Goal: Navigation & Orientation: Find specific page/section

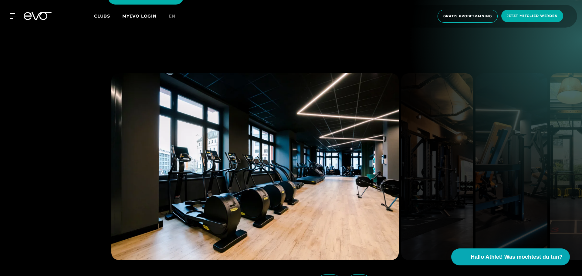
scroll to position [819, 0]
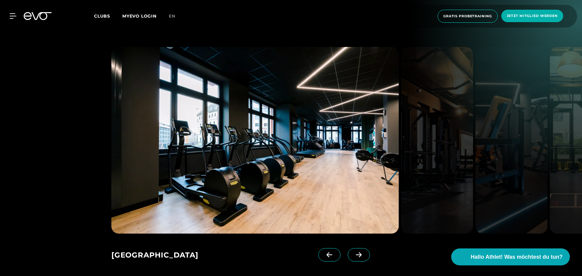
click at [356, 253] on icon at bounding box center [359, 255] width 6 height 5
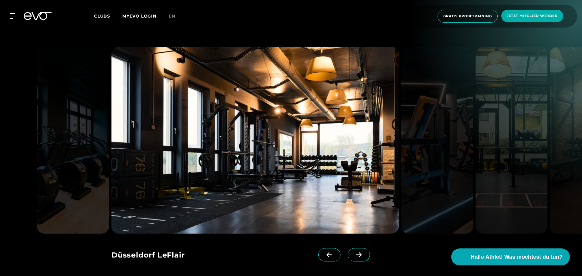
click at [356, 253] on icon at bounding box center [359, 255] width 6 height 5
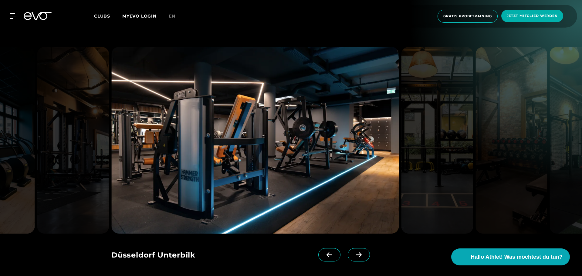
click at [356, 253] on icon at bounding box center [359, 255] width 6 height 5
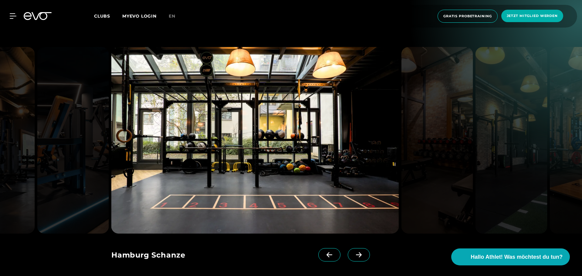
click at [353, 252] on icon at bounding box center [358, 254] width 11 height 5
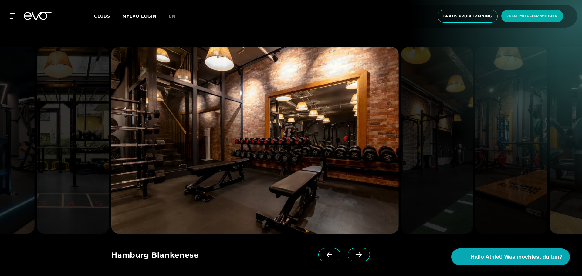
click at [353, 252] on icon at bounding box center [358, 254] width 11 height 5
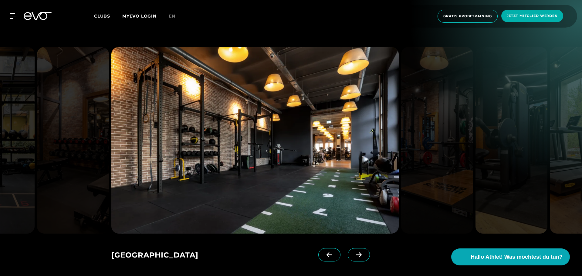
click at [353, 252] on icon at bounding box center [358, 254] width 11 height 5
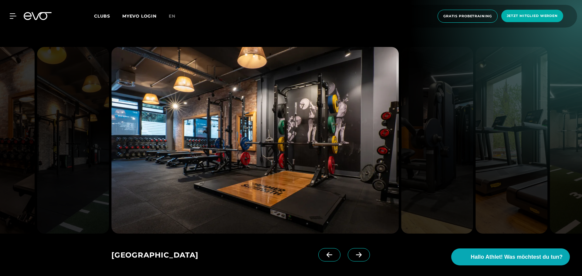
click at [353, 252] on icon at bounding box center [358, 254] width 11 height 5
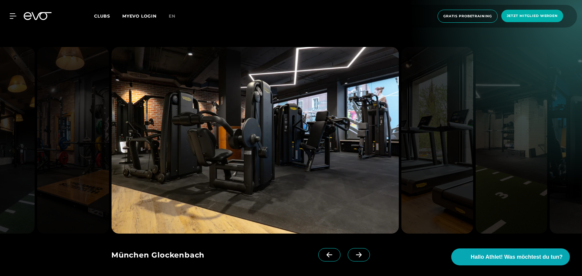
click at [353, 252] on icon at bounding box center [358, 254] width 11 height 5
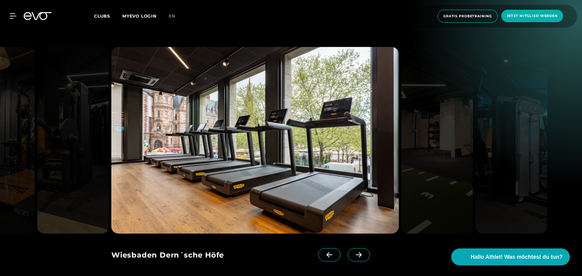
click at [353, 252] on icon at bounding box center [358, 254] width 11 height 5
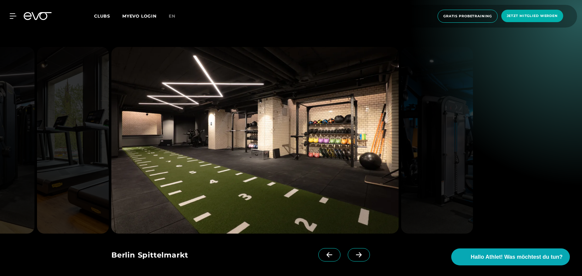
click at [353, 252] on icon at bounding box center [358, 254] width 11 height 5
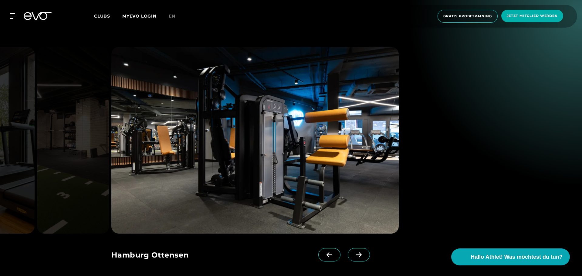
click at [353, 252] on icon at bounding box center [358, 254] width 11 height 5
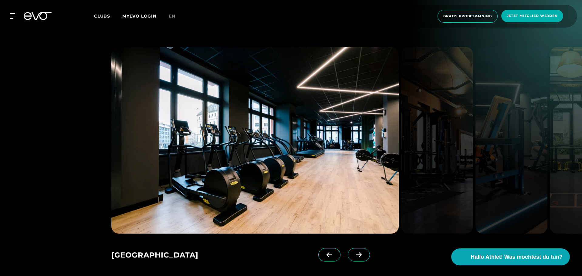
click at [353, 252] on icon at bounding box center [358, 254] width 11 height 5
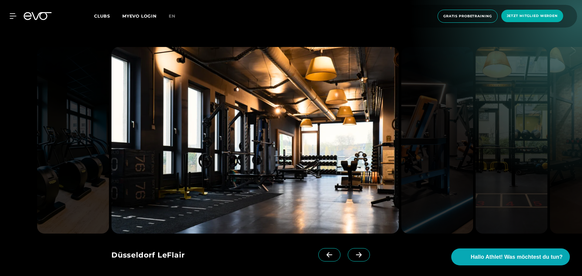
click at [353, 252] on icon at bounding box center [358, 254] width 11 height 5
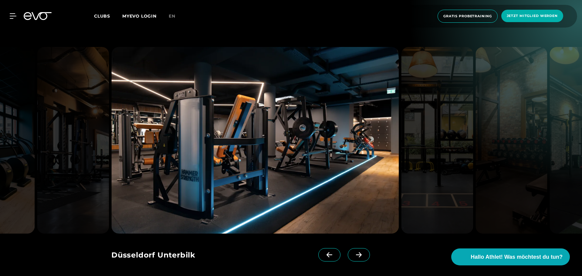
click at [353, 252] on icon at bounding box center [358, 254] width 11 height 5
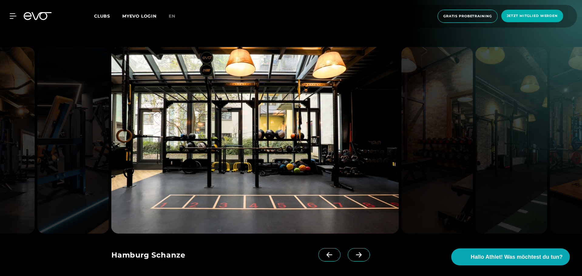
click at [353, 252] on icon at bounding box center [358, 254] width 11 height 5
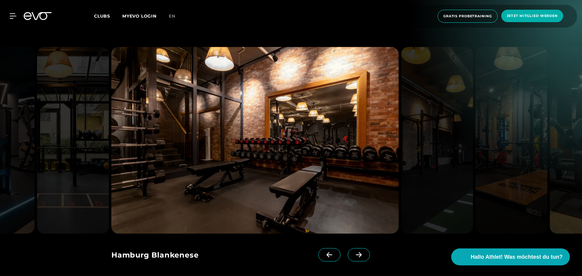
click at [353, 252] on icon at bounding box center [358, 254] width 11 height 5
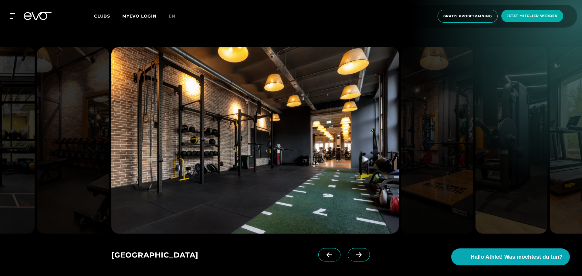
click at [353, 252] on icon at bounding box center [358, 254] width 11 height 5
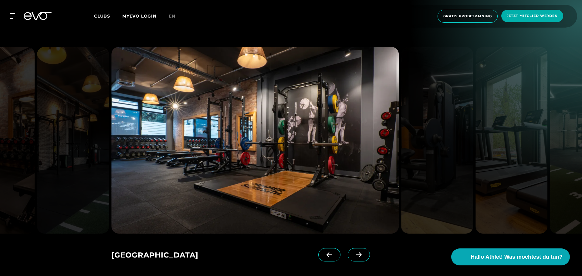
click at [353, 252] on icon at bounding box center [358, 254] width 11 height 5
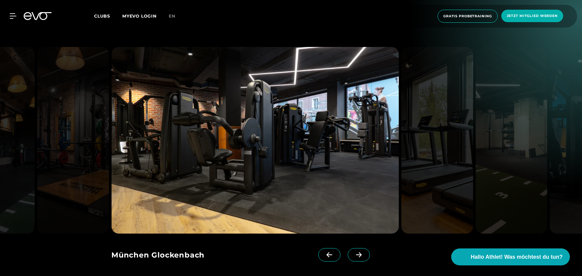
click at [353, 252] on icon at bounding box center [358, 254] width 11 height 5
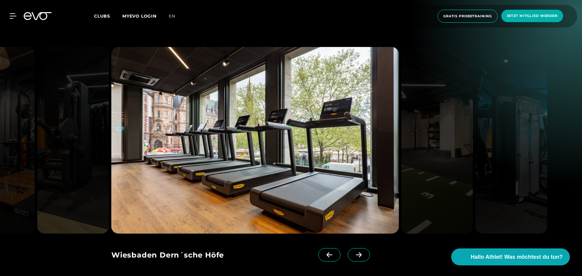
click at [353, 252] on icon at bounding box center [358, 254] width 11 height 5
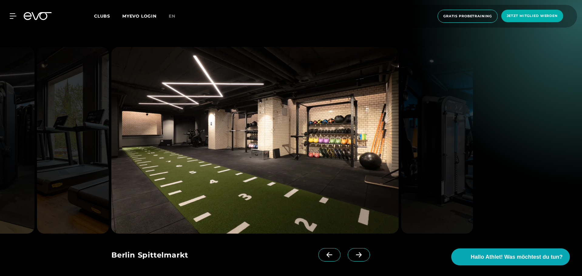
click at [353, 252] on icon at bounding box center [358, 254] width 11 height 5
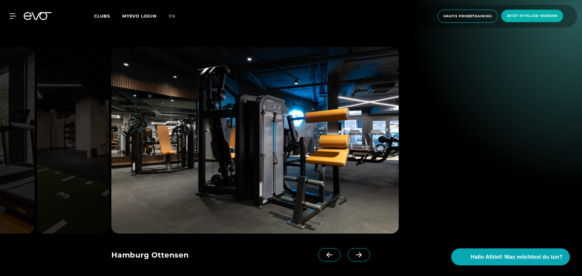
click at [353, 252] on icon at bounding box center [358, 254] width 11 height 5
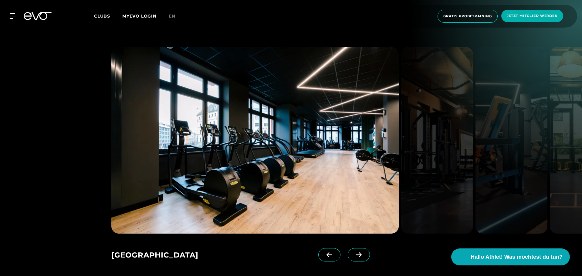
click at [353, 252] on icon at bounding box center [358, 254] width 11 height 5
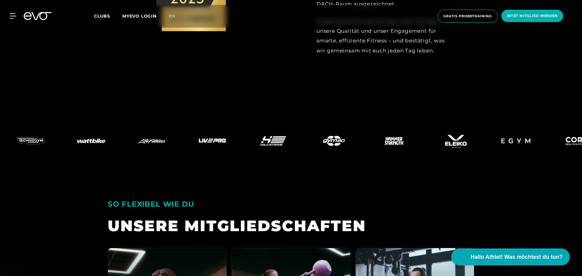
scroll to position [1304, 0]
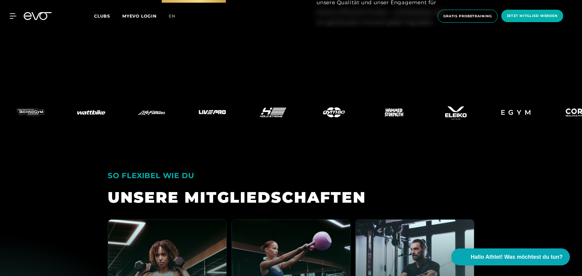
click at [299, 188] on div "UNSERE MITGLIED­SCHAFTEN" at bounding box center [291, 198] width 366 height 20
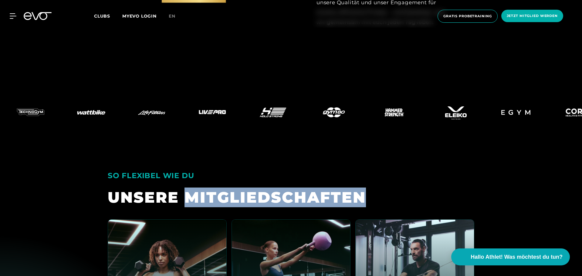
click at [299, 188] on div "UNSERE MITGLIED­SCHAFTEN" at bounding box center [291, 198] width 366 height 20
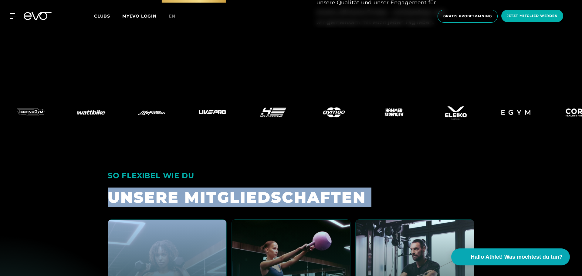
click at [299, 188] on div "UNSERE MITGLIED­SCHAFTEN" at bounding box center [291, 198] width 366 height 20
